Goal: Information Seeking & Learning: Check status

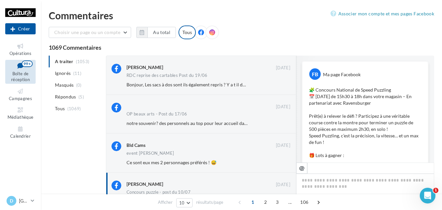
scroll to position [421, 0]
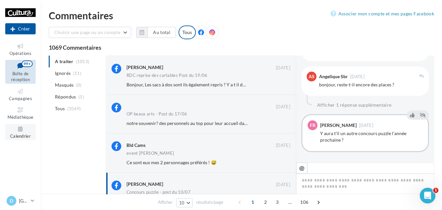
click at [23, 130] on icon at bounding box center [20, 129] width 26 height 8
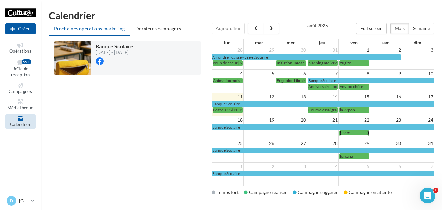
click at [349, 133] on div "6.99€" at bounding box center [354, 132] width 29 height 5
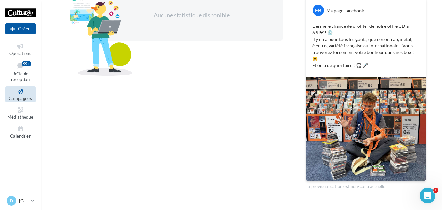
scroll to position [41, 0]
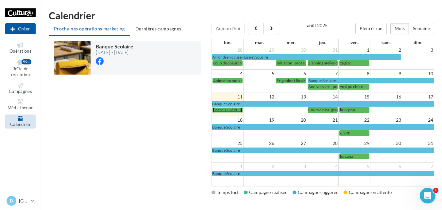
click at [234, 110] on span "Post du 11/08 - Promo puzzle" at bounding box center [238, 109] width 50 height 5
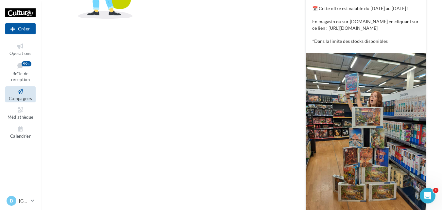
scroll to position [229, 0]
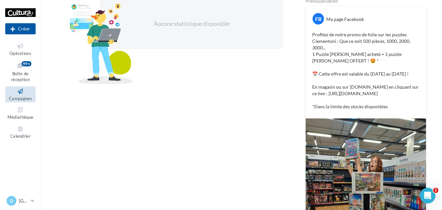
scroll to position [98, 0]
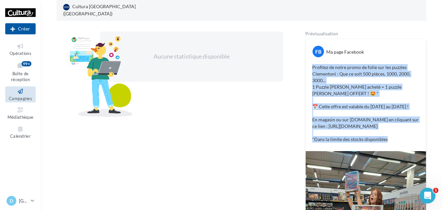
drag, startPoint x: 313, startPoint y: 59, endPoint x: 411, endPoint y: 140, distance: 127.7
click at [411, 140] on p "Profitez de notre promo de folie sur les puzzles Clementoni : Que ce soit 500 p…" at bounding box center [365, 103] width 107 height 78
drag, startPoint x: 340, startPoint y: 70, endPoint x: 373, endPoint y: 59, distance: 34.4
click at [373, 64] on p "Profitez de notre promo de folie sur les puzzles Clementoni : Que ce soit 500 p…" at bounding box center [365, 103] width 107 height 78
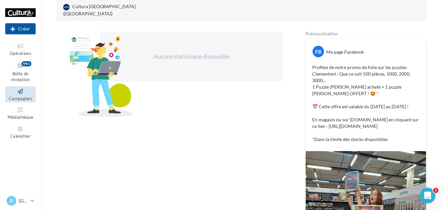
click at [410, 143] on p "Profitez de notre promo de folie sur les puzzles Clementoni : Que ce soit 500 p…" at bounding box center [365, 103] width 107 height 78
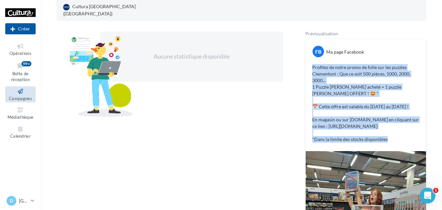
drag, startPoint x: 401, startPoint y: 149, endPoint x: 298, endPoint y: 55, distance: 139.8
click at [298, 55] on div "Aucune statistique disponible Prévisualisation FB Ma page Facebook Profitez de …" at bounding box center [242, 175] width 370 height 289
drag, startPoint x: 298, startPoint y: 55, endPoint x: 335, endPoint y: 64, distance: 38.9
copy p "Profitez de notre promo de folie sur les puzzles Clementoni : Que ce soit 500 p…"
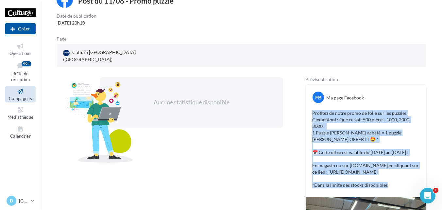
scroll to position [20, 0]
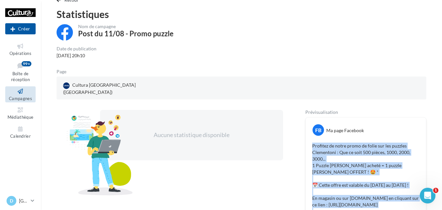
click at [21, 93] on icon at bounding box center [20, 92] width 26 height 8
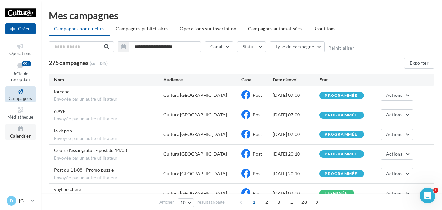
click at [17, 133] on link "Calendrier" at bounding box center [20, 132] width 30 height 16
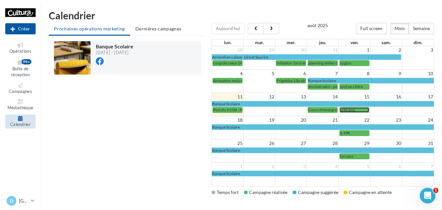
click at [347, 110] on span "la kk pop" at bounding box center [347, 109] width 15 height 5
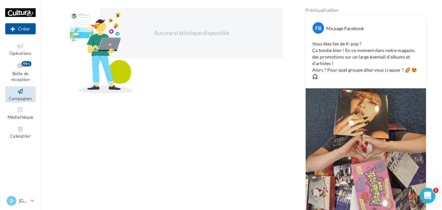
scroll to position [89, 0]
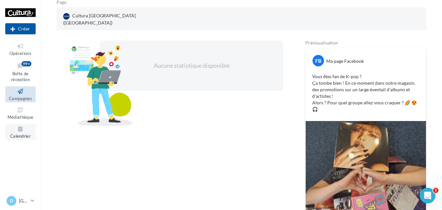
click at [24, 134] on span "Calendrier" at bounding box center [20, 135] width 21 height 5
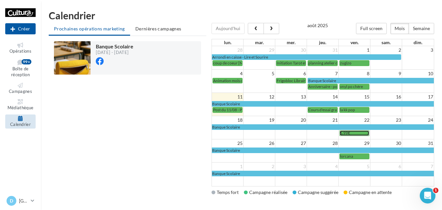
click at [350, 133] on div "6.99€" at bounding box center [354, 132] width 29 height 5
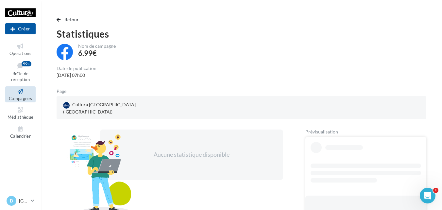
scroll to position [83, 0]
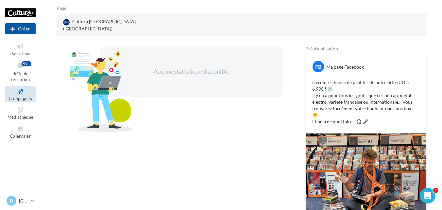
click at [344, 145] on img at bounding box center [366, 185] width 120 height 104
click at [426, 9] on div "Page" at bounding box center [244, 9] width 375 height 7
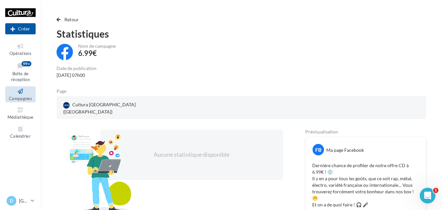
scroll to position [65, 0]
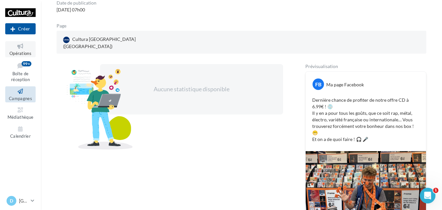
click at [21, 47] on icon at bounding box center [20, 46] width 26 height 8
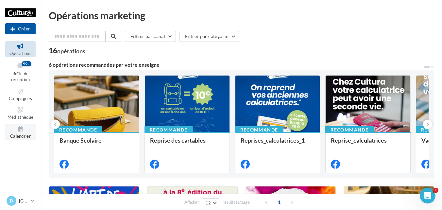
click at [21, 131] on icon at bounding box center [20, 129] width 26 height 8
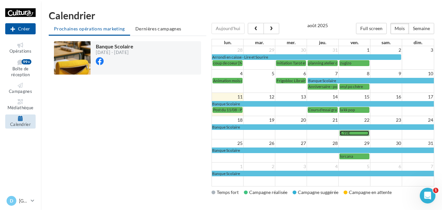
click at [355, 132] on div "6.99€" at bounding box center [354, 132] width 29 height 5
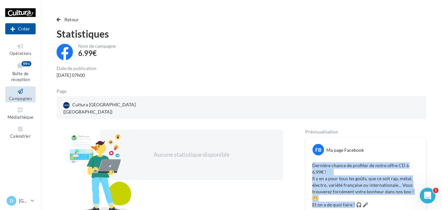
drag, startPoint x: 354, startPoint y: 193, endPoint x: 313, endPoint y: 159, distance: 53.4
click at [313, 162] on p "Dernière chance de profiter de notre offre CD à 6.99€ ! 💿 Il y en a pour tous l…" at bounding box center [365, 185] width 107 height 46
click at [23, 96] on span "Campagnes" at bounding box center [20, 98] width 23 height 5
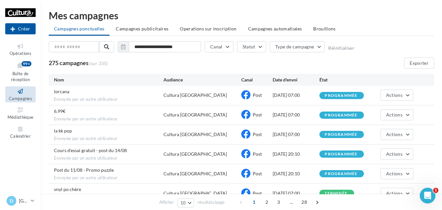
scroll to position [33, 0]
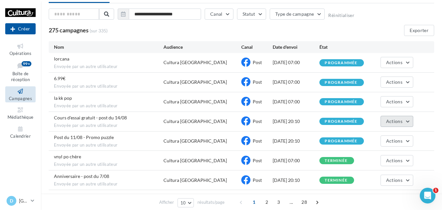
click at [407, 122] on button "Actions" at bounding box center [397, 121] width 33 height 11
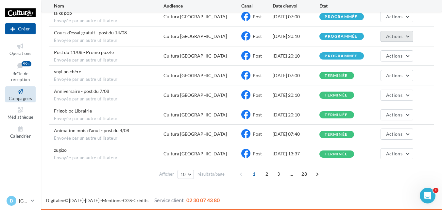
scroll to position [0, 0]
